Goal: Navigation & Orientation: Find specific page/section

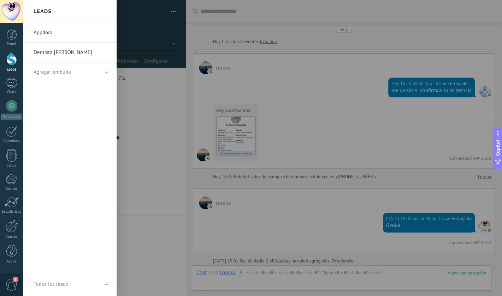
click at [11, 59] on div at bounding box center [11, 58] width 11 height 13
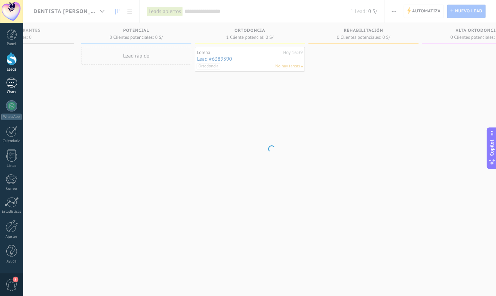
click at [16, 83] on div "1" at bounding box center [11, 83] width 11 height 10
